Goal: Information Seeking & Learning: Learn about a topic

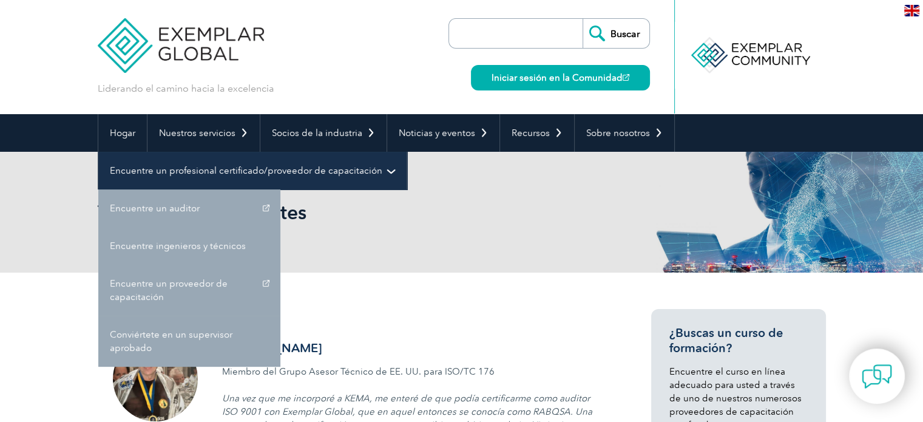
click at [201, 170] on font "Encuentre un profesional certificado/proveedor de capacitación" at bounding box center [246, 170] width 272 height 11
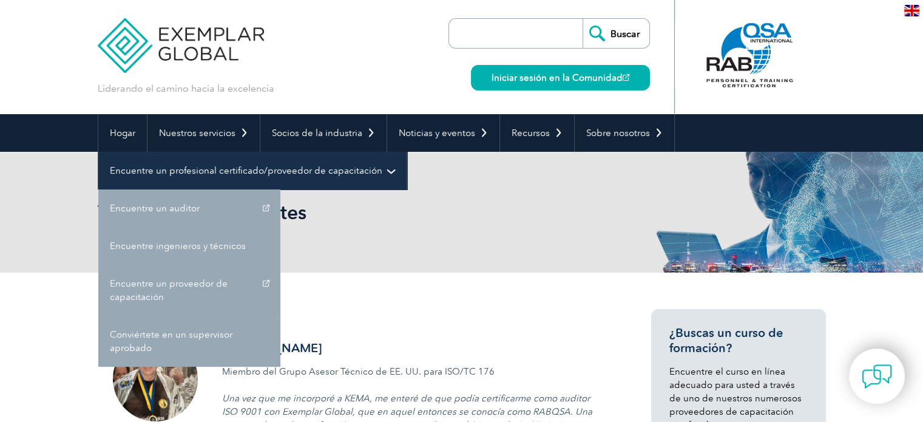
click at [379, 166] on link "Encuentre un profesional certificado/proveedor de capacitación" at bounding box center [252, 171] width 308 height 38
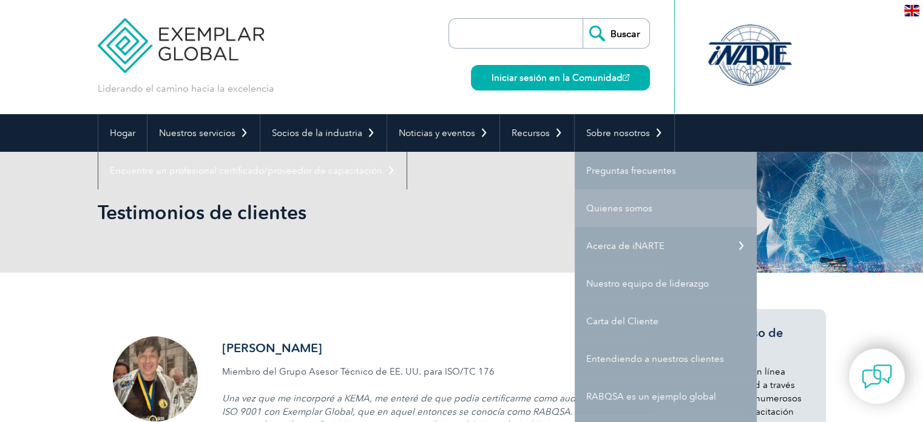
click at [595, 206] on font "Quienes somos" at bounding box center [619, 208] width 66 height 11
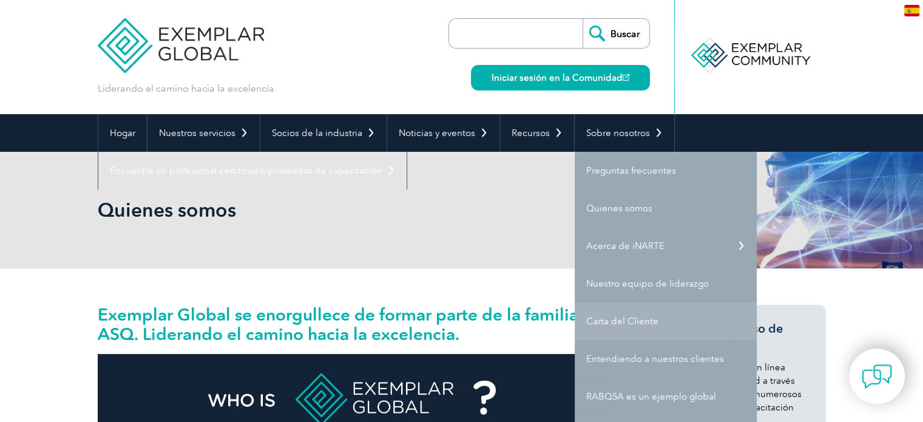
click at [636, 318] on font "Carta del Cliente" at bounding box center [622, 321] width 72 height 11
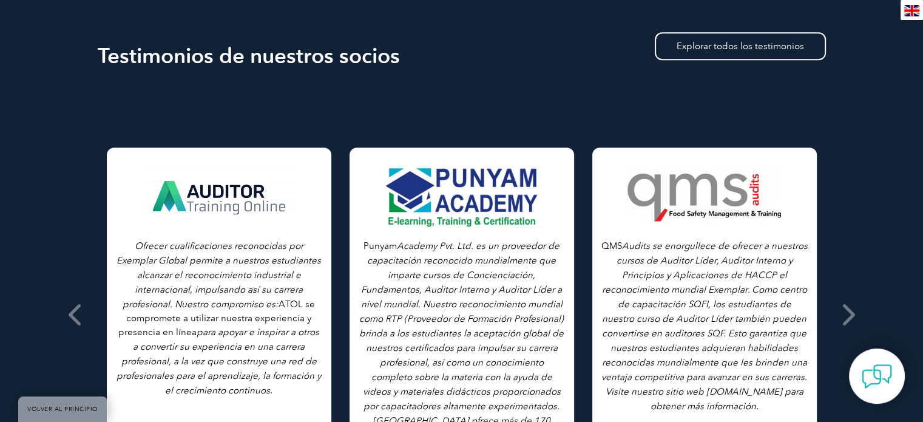
scroll to position [872, 0]
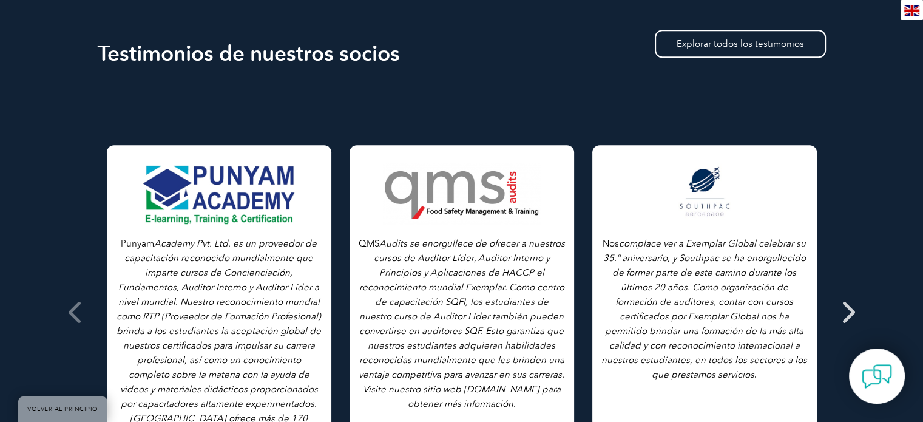
click at [843, 312] on icon at bounding box center [847, 312] width 15 height 0
click at [770, 39] on link "Explorar todos los testimonios" at bounding box center [740, 44] width 171 height 28
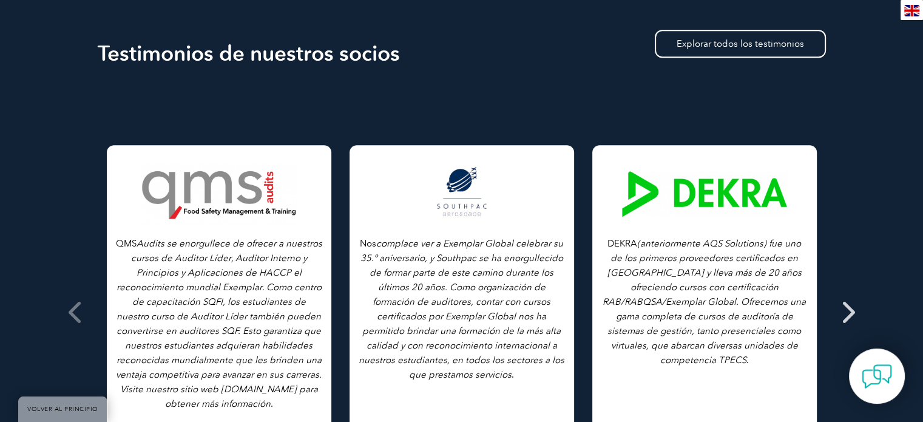
click at [845, 312] on icon at bounding box center [847, 312] width 15 height 0
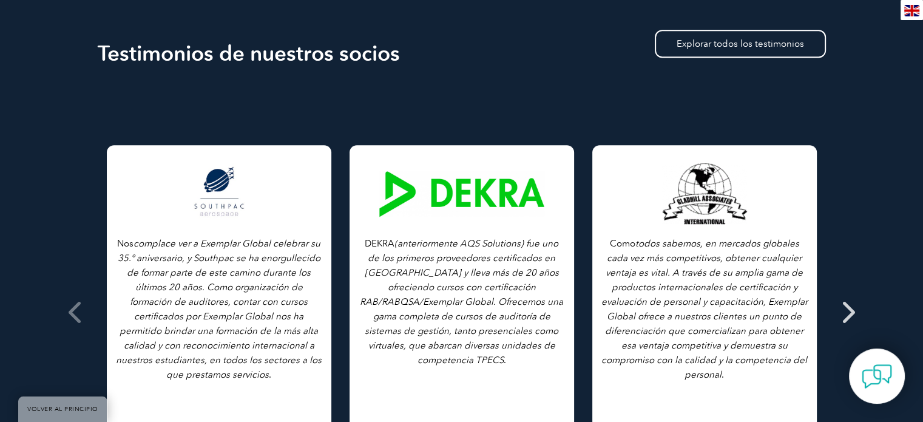
click at [847, 312] on icon at bounding box center [847, 312] width 15 height 0
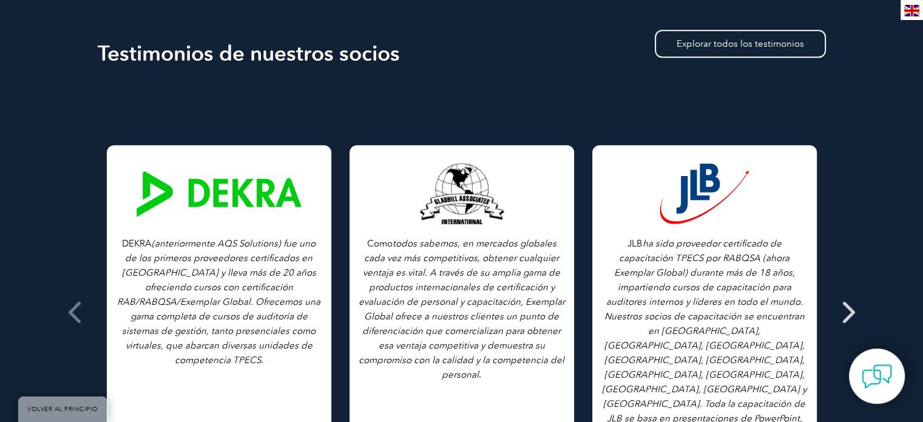
click at [854, 298] on span at bounding box center [848, 311] width 30 height 455
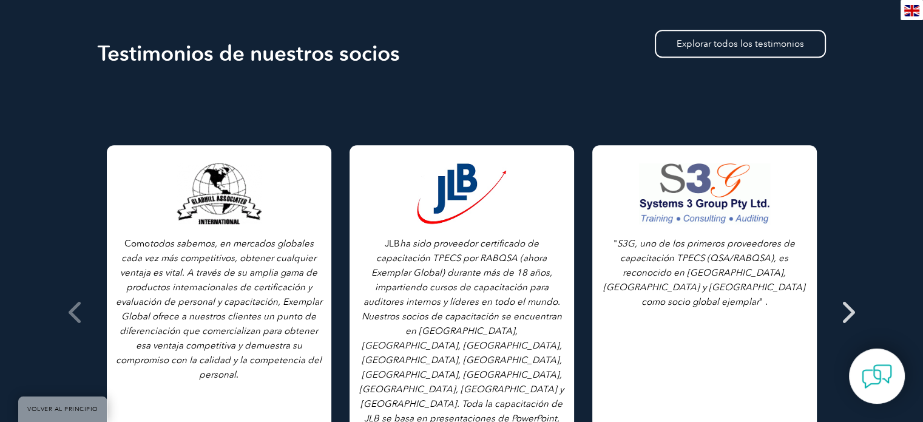
click at [854, 298] on span at bounding box center [848, 311] width 30 height 455
